Goal: Register for event/course

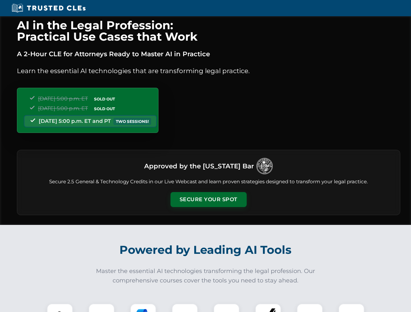
click at [208, 200] on button "Secure Your Spot" at bounding box center [208, 199] width 76 height 15
click at [60, 308] on img at bounding box center [59, 316] width 19 height 19
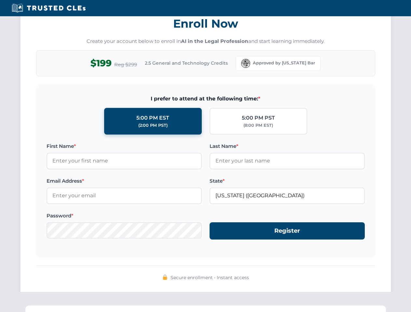
scroll to position [638, 0]
